Goal: Information Seeking & Learning: Learn about a topic

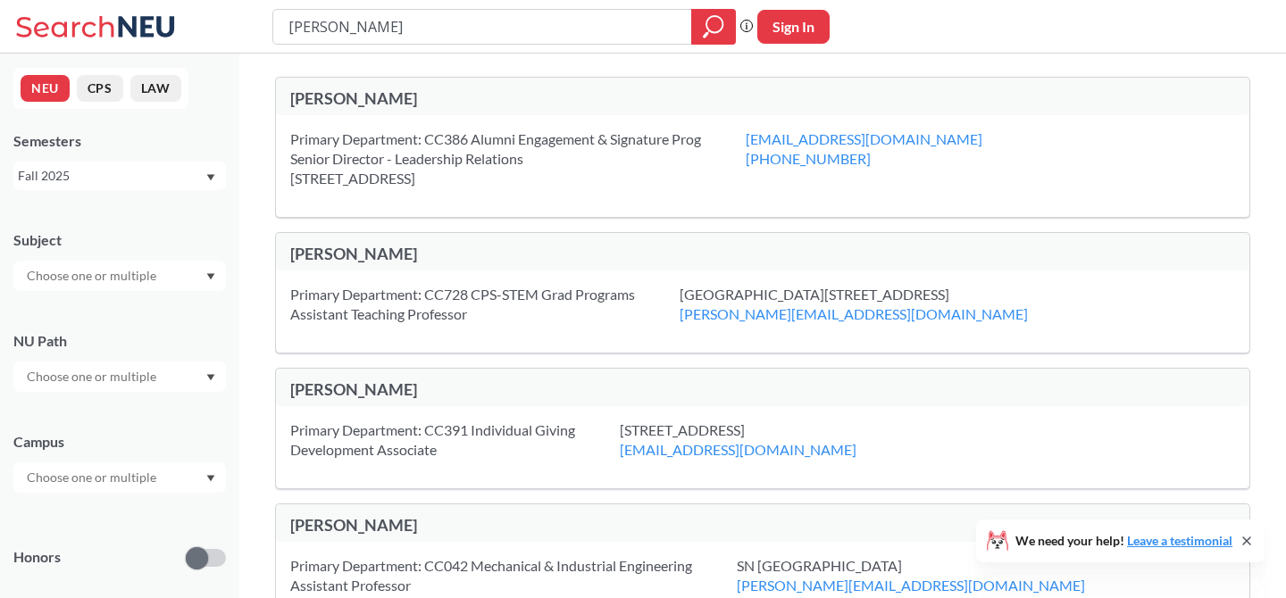
click at [638, 29] on input "mike shah" at bounding box center [483, 27] width 392 height 30
type input "socio"
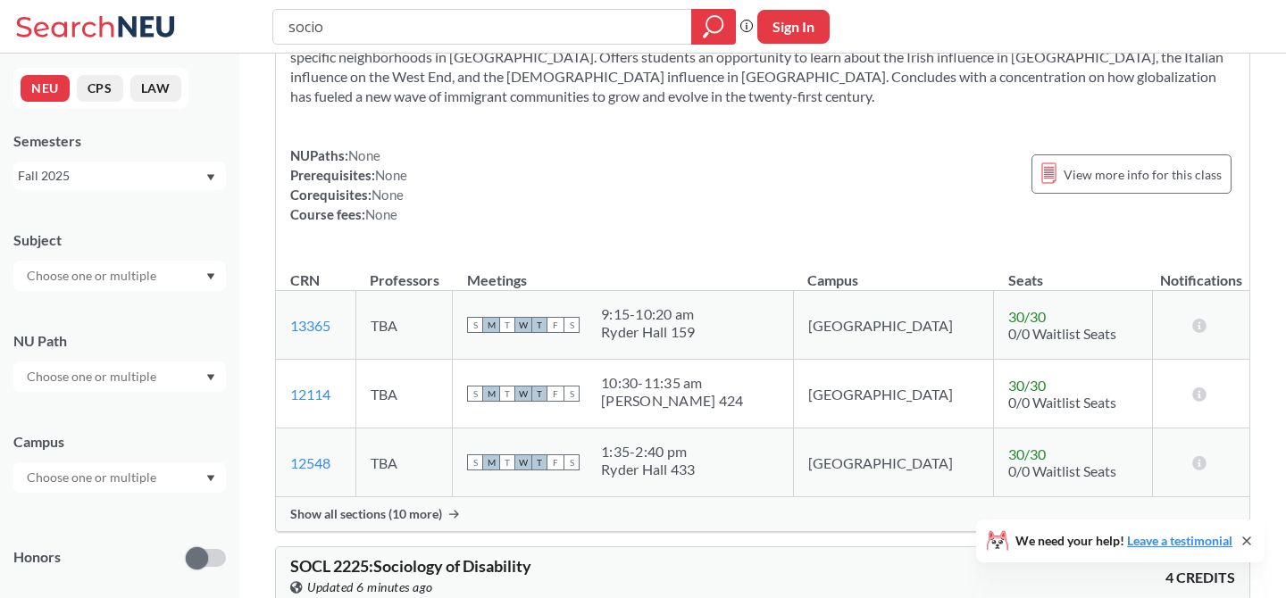
scroll to position [597, 0]
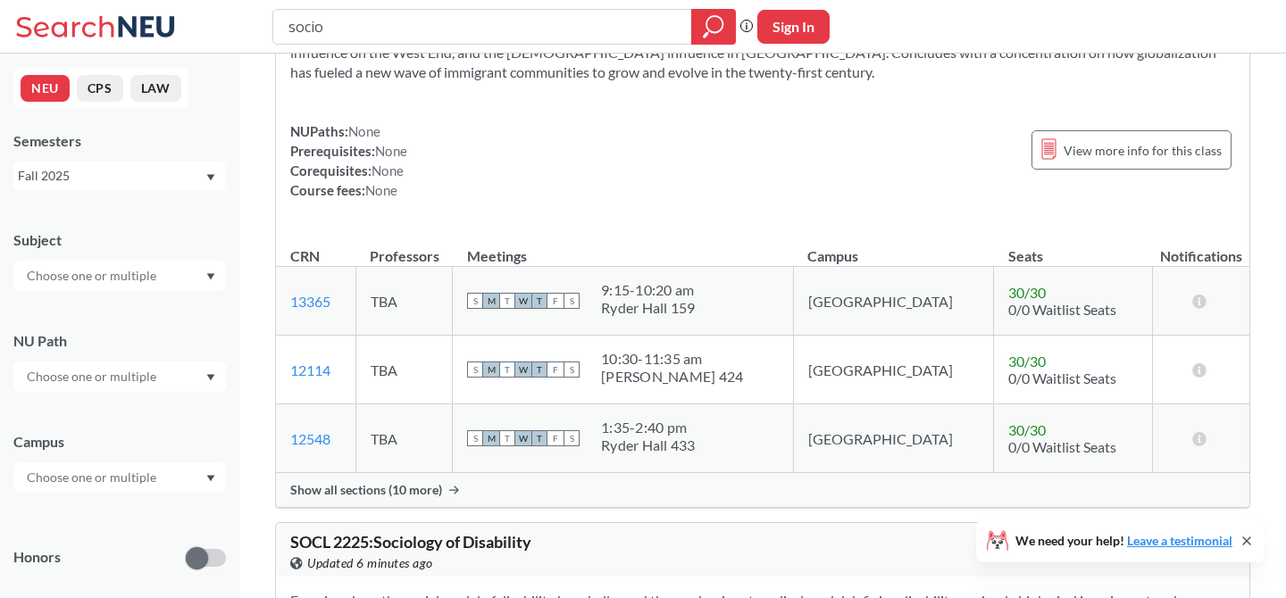
click at [461, 494] on div "Show all sections (10 more)" at bounding box center [762, 490] width 973 height 34
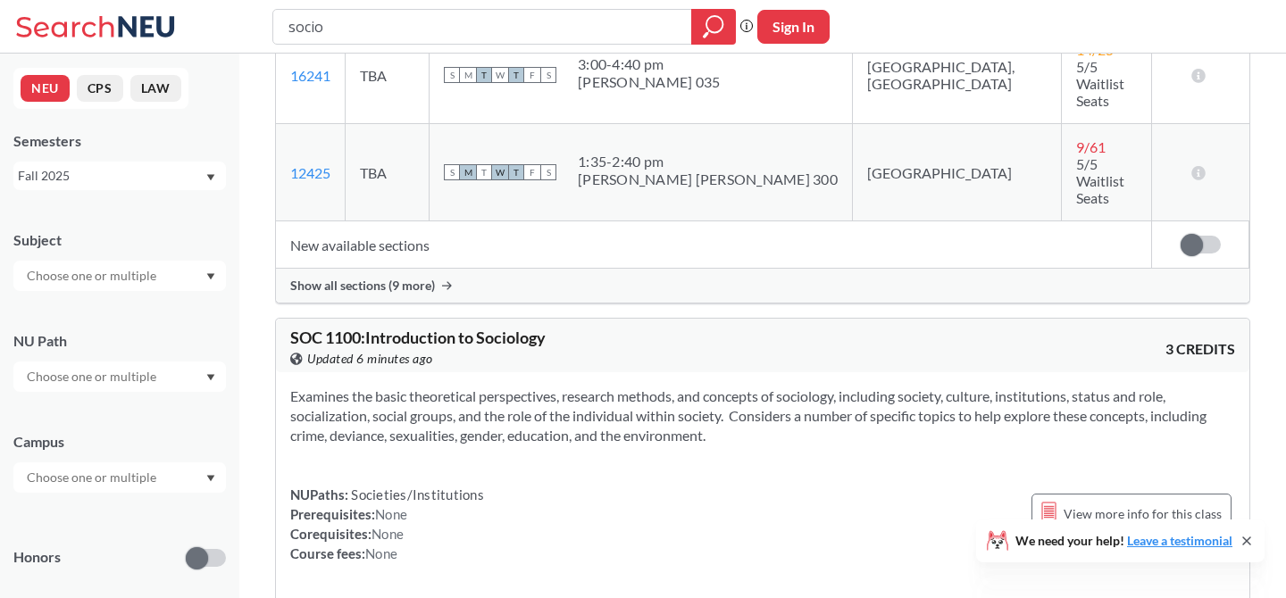
scroll to position [2869, 0]
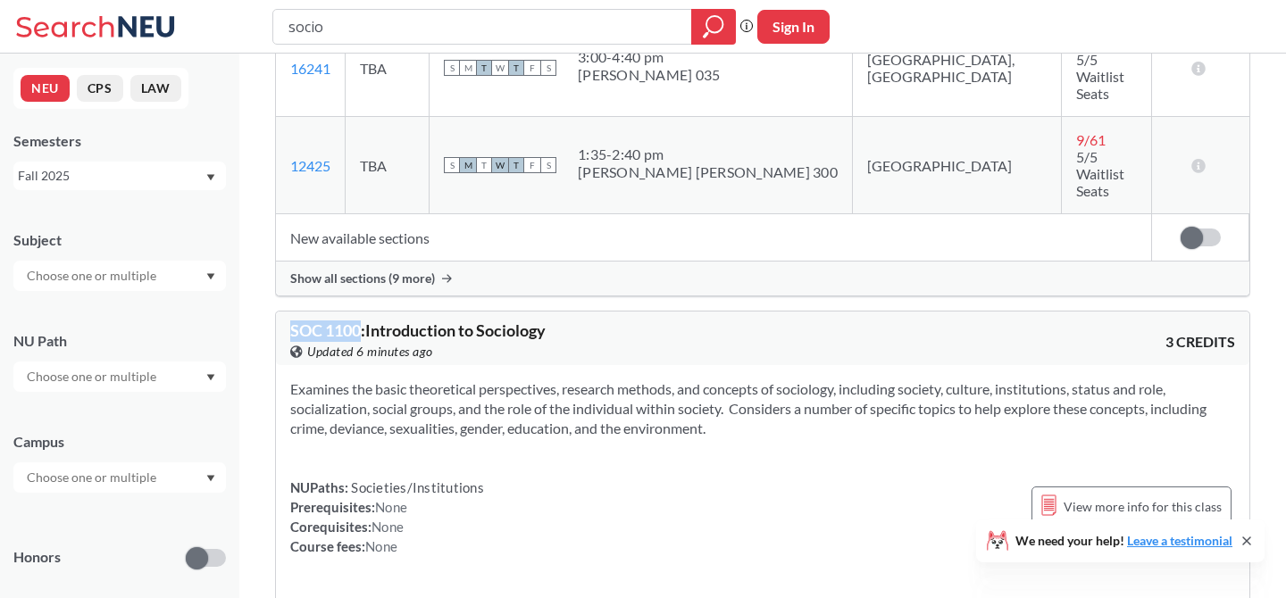
drag, startPoint x: 362, startPoint y: 92, endPoint x: 290, endPoint y: 91, distance: 71.4
click at [290, 321] on span "SOC 1100 : Introduction to Sociology" at bounding box center [417, 331] width 255 height 20
copy span "SOC 1100"
click at [455, 23] on input "socio" at bounding box center [483, 27] width 392 height 30
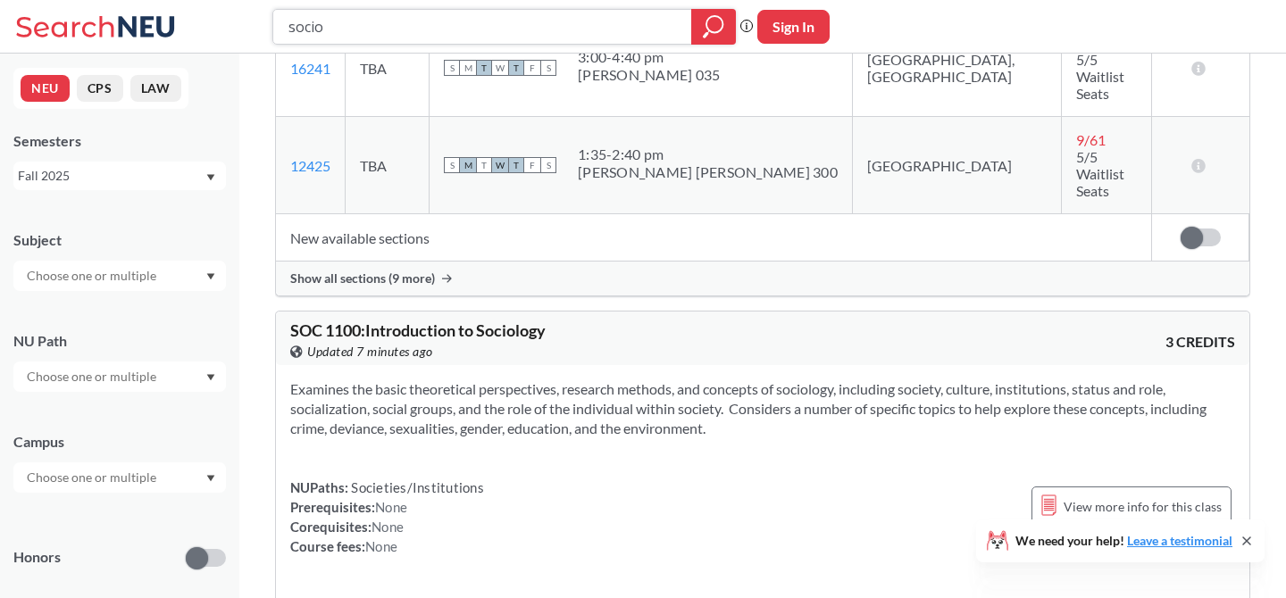
click at [455, 23] on input "socio" at bounding box center [483, 27] width 392 height 30
type input "art"
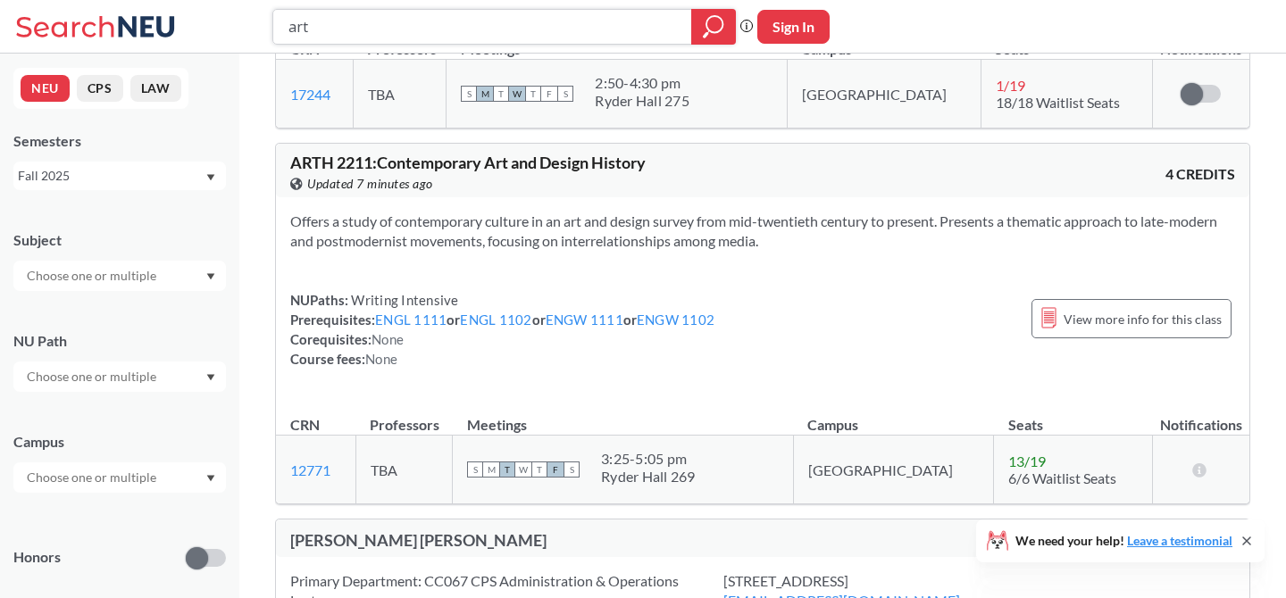
scroll to position [2216, 0]
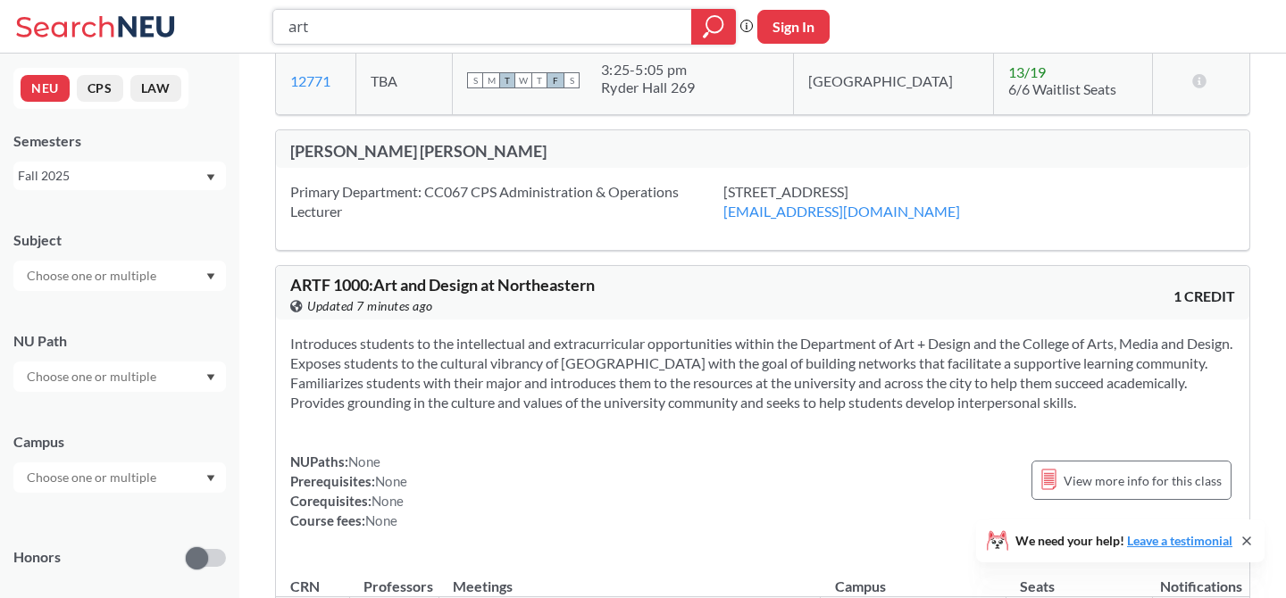
click at [386, 26] on input "art" at bounding box center [483, 27] width 392 height 30
click at [385, 21] on input "arta" at bounding box center [483, 27] width 392 height 30
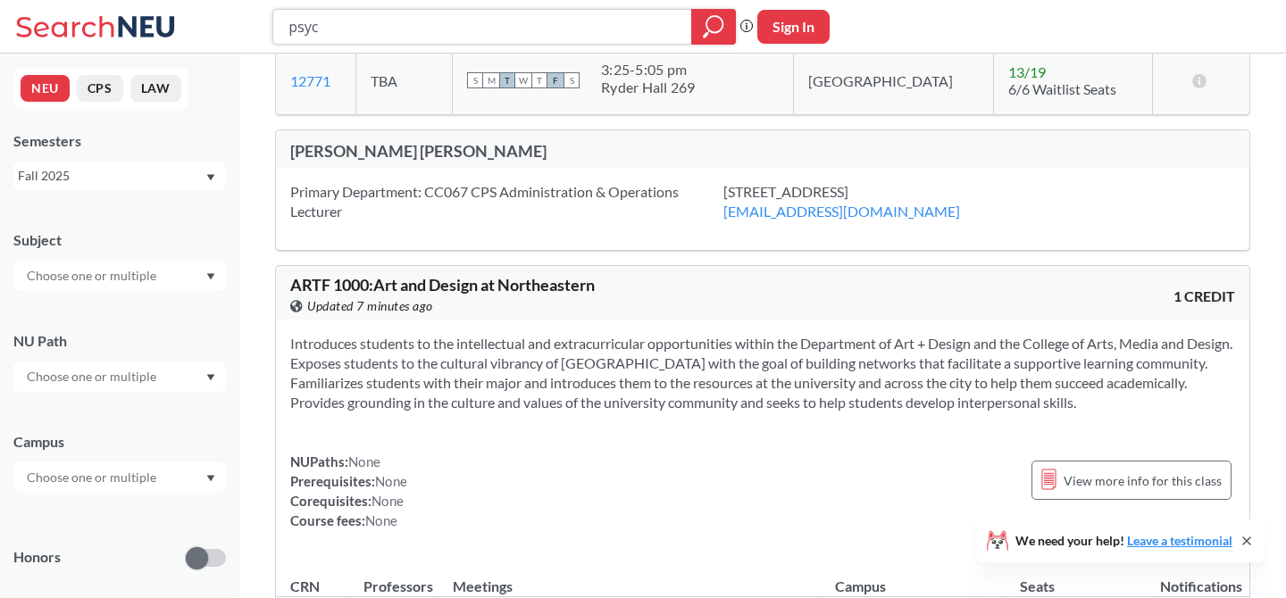
type input "psych"
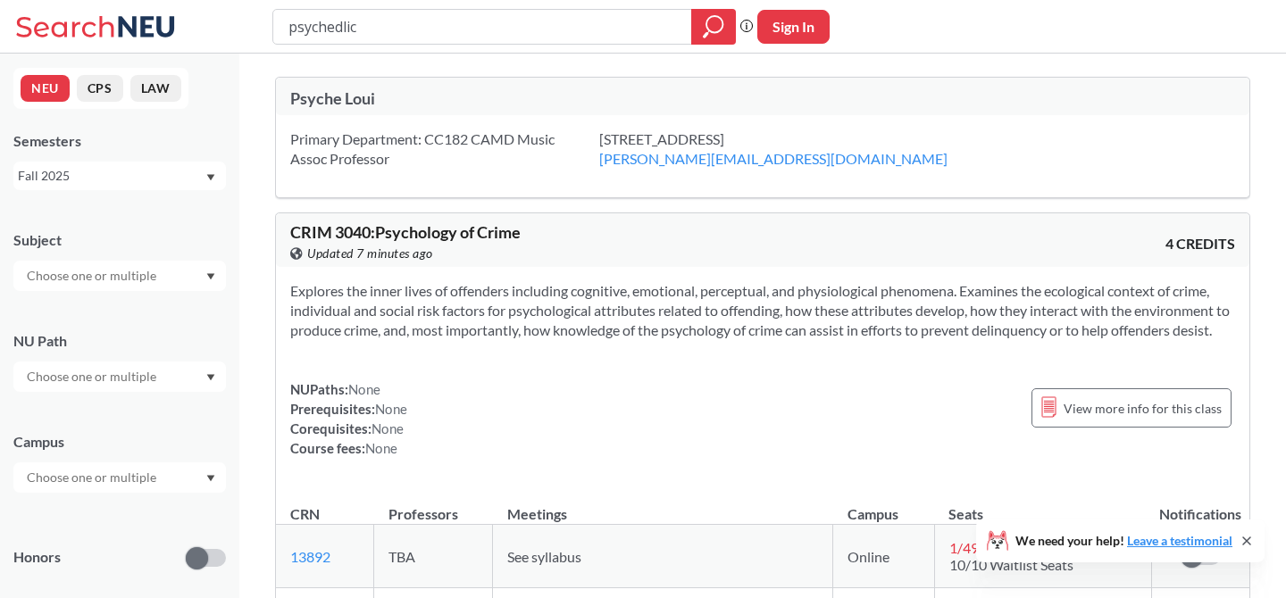
type input "psychedlics"
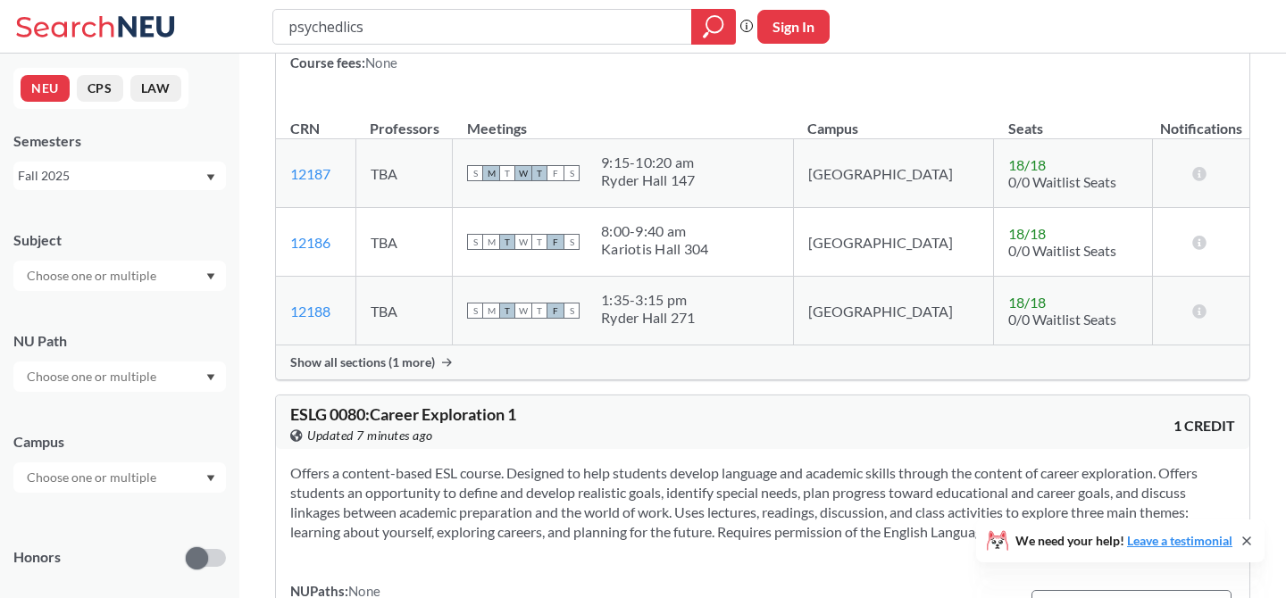
scroll to position [238, 0]
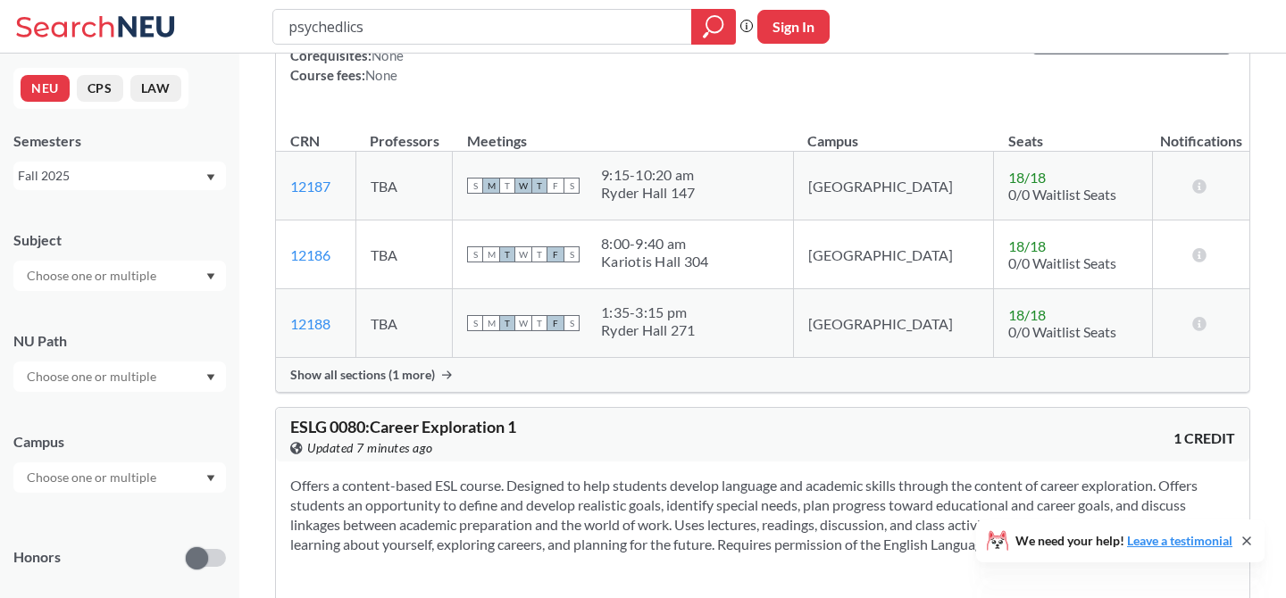
click at [421, 376] on span "Show all sections (1 more)" at bounding box center [362, 375] width 145 height 16
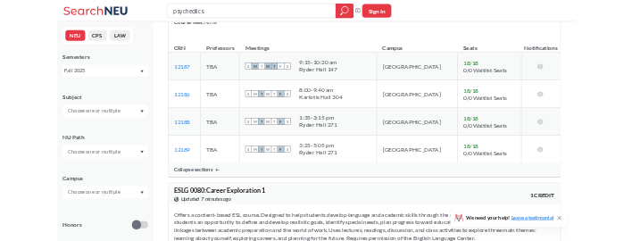
scroll to position [0, 0]
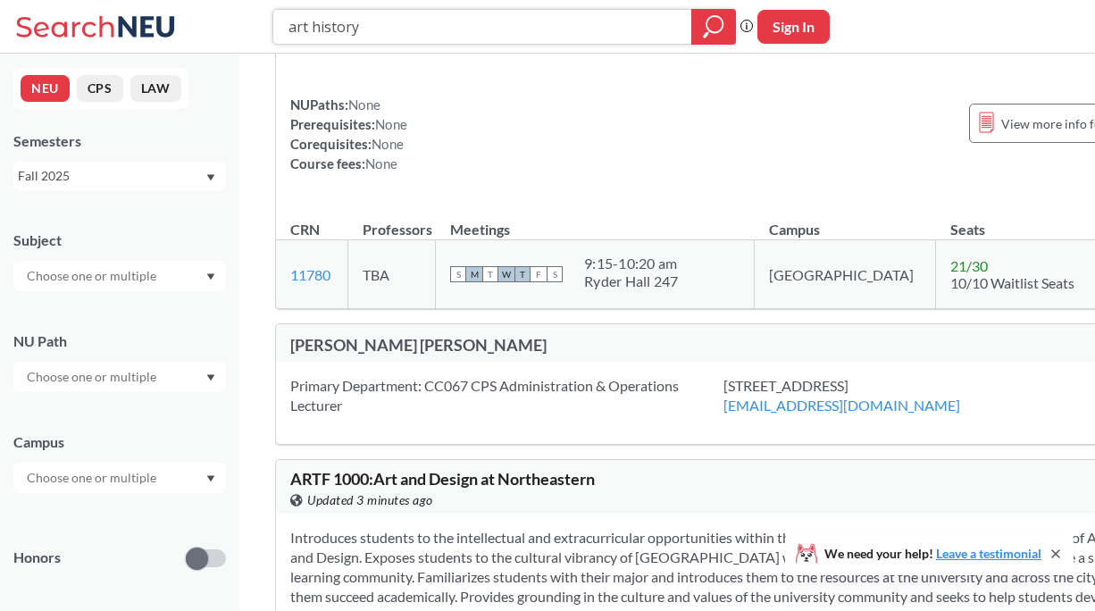
scroll to position [3055, 0]
